Goal: Transaction & Acquisition: Purchase product/service

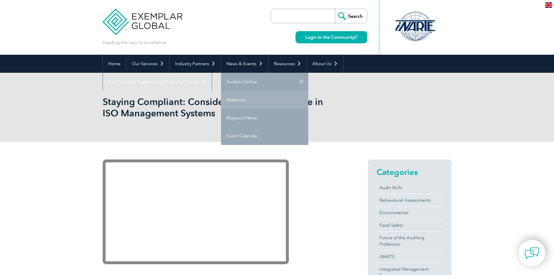
click at [241, 96] on link "Webinars" at bounding box center [264, 100] width 87 height 18
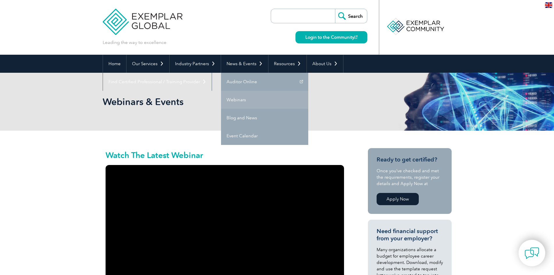
click at [236, 98] on link "Webinars" at bounding box center [264, 100] width 87 height 18
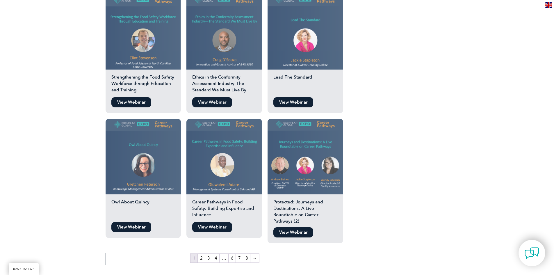
scroll to position [960, 0]
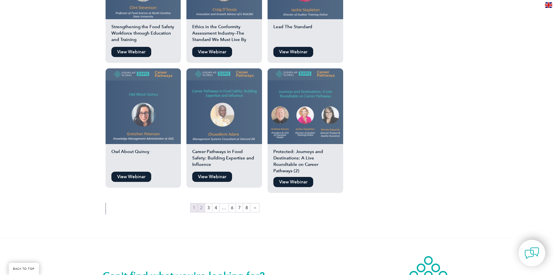
click at [203, 203] on link "2" at bounding box center [201, 207] width 7 height 9
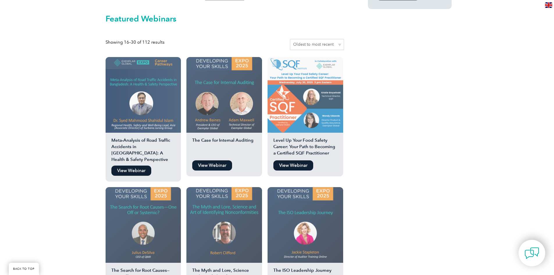
scroll to position [495, 0]
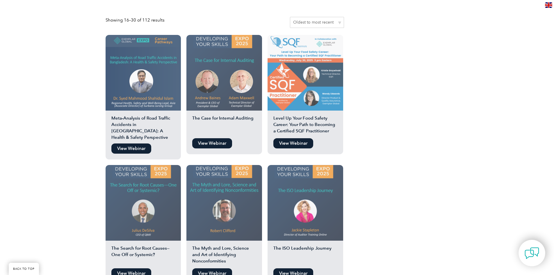
click at [139, 268] on link "View Webinar" at bounding box center [131, 273] width 40 height 10
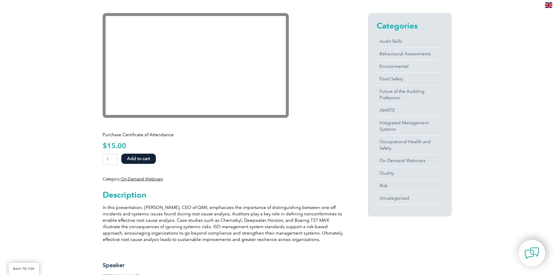
scroll to position [145, 0]
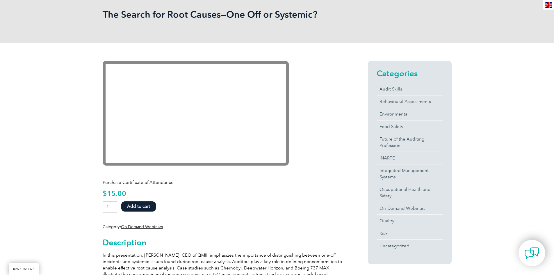
scroll to position [116, 0]
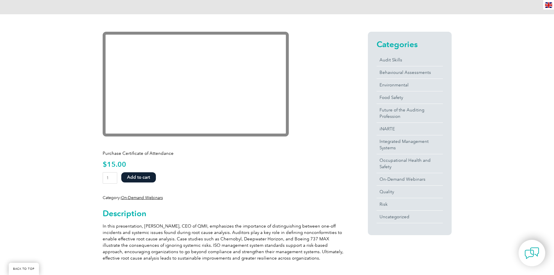
click at [320, 167] on p "$ 15.00" at bounding box center [225, 164] width 244 height 6
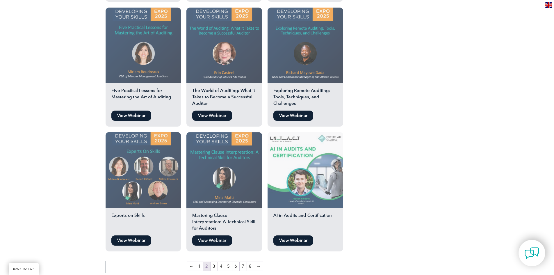
scroll to position [902, 0]
click at [214, 262] on link "3" at bounding box center [214, 266] width 7 height 9
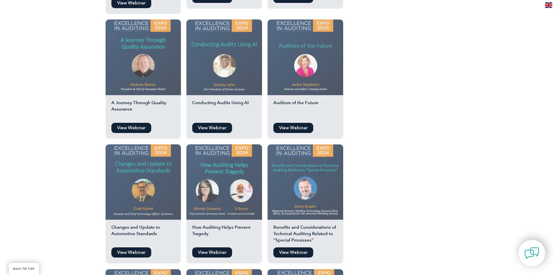
scroll to position [786, 0]
